Goal: Task Accomplishment & Management: Use online tool/utility

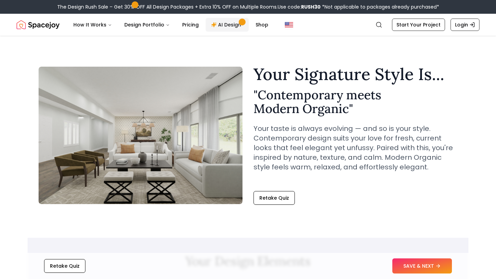
click at [222, 22] on link "AI Design" at bounding box center [226, 25] width 43 height 14
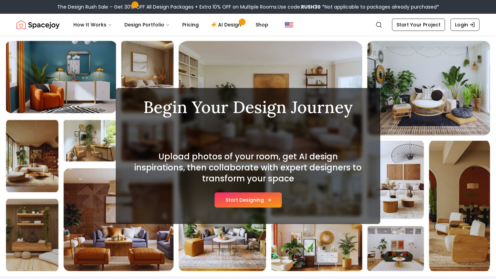
click at [240, 203] on button "Start Designing" at bounding box center [247, 200] width 67 height 15
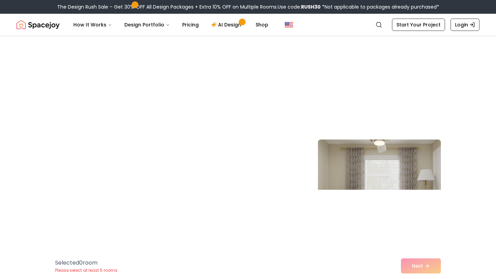
scroll to position [1018, 0]
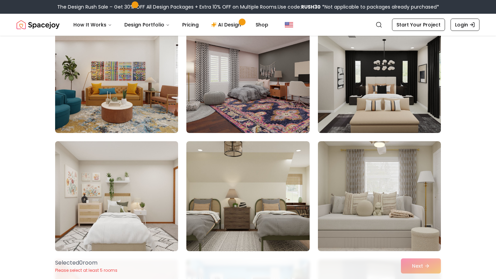
click at [132, 197] on img at bounding box center [116, 197] width 129 height 116
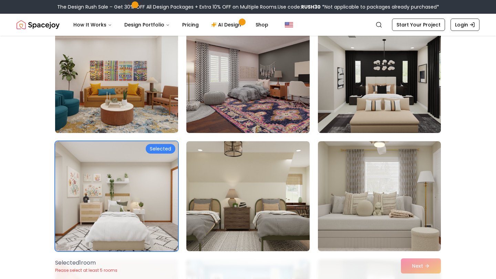
click at [128, 113] on img at bounding box center [116, 78] width 129 height 116
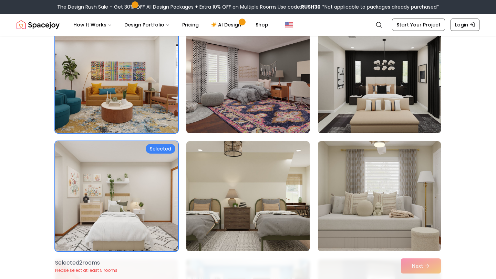
click at [247, 112] on img at bounding box center [247, 78] width 129 height 116
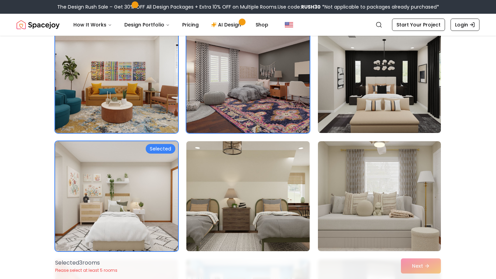
click at [245, 183] on img at bounding box center [247, 197] width 129 height 116
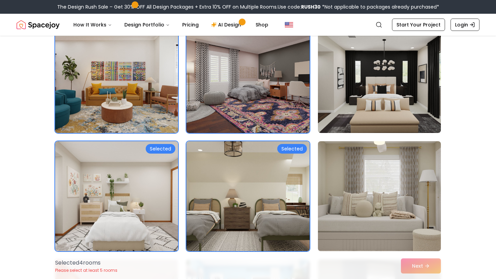
click at [360, 191] on img at bounding box center [379, 197] width 129 height 116
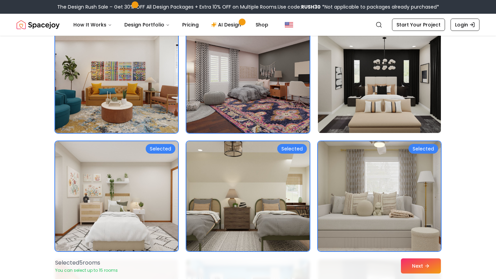
click at [381, 112] on img at bounding box center [379, 78] width 129 height 116
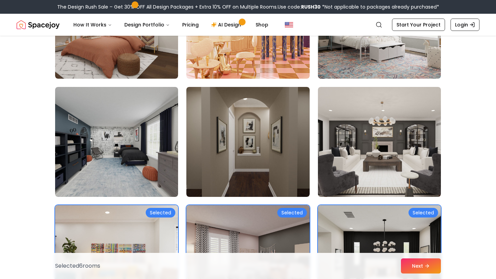
scroll to position [826, 0]
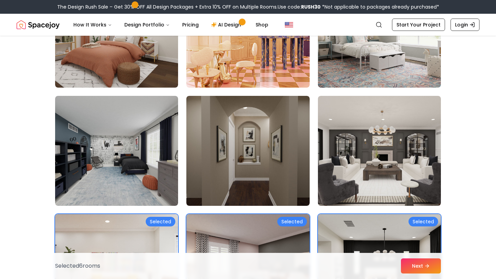
click at [381, 112] on img at bounding box center [379, 151] width 123 height 110
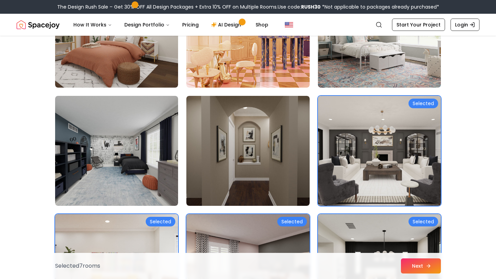
click at [420, 266] on button "Next" at bounding box center [421, 266] width 40 height 15
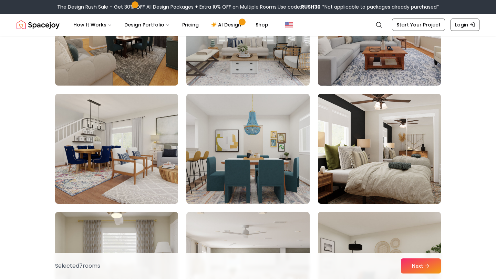
scroll to position [0, 0]
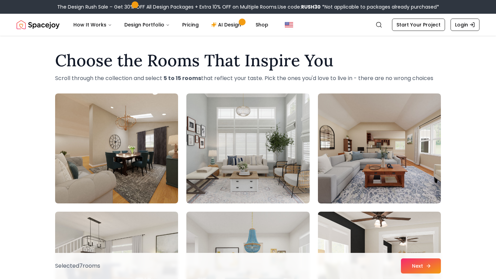
click at [413, 263] on button "Next" at bounding box center [421, 266] width 40 height 15
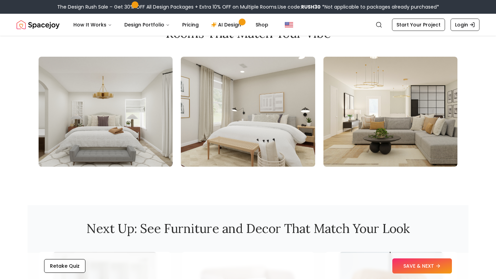
scroll to position [749, 0]
click at [238, 124] on img at bounding box center [248, 111] width 134 height 110
click at [360, 132] on img at bounding box center [390, 111] width 134 height 110
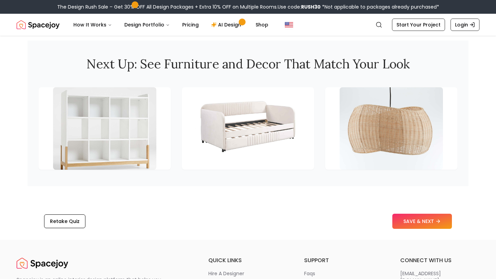
scroll to position [949, 0]
